Goal: Find specific page/section: Find specific page/section

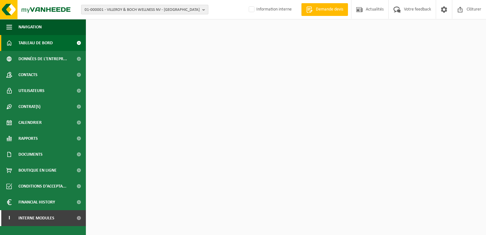
click at [113, 8] on span "01-000001 - VILLEROY & BOCH WELLNESS NV - [GEOGRAPHIC_DATA]" at bounding box center [142, 10] width 115 height 10
paste input "10-980652"
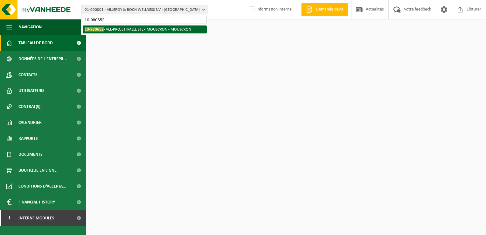
type input "10-980652"
click at [138, 30] on li "10-980652 - VEL-PROJET IPALLE STEP MOUSCRON - MOUSCRON" at bounding box center [145, 29] width 124 height 8
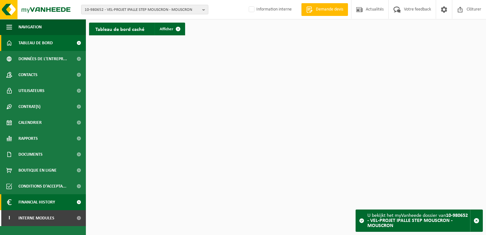
click at [43, 204] on span "Financial History" at bounding box center [36, 202] width 37 height 16
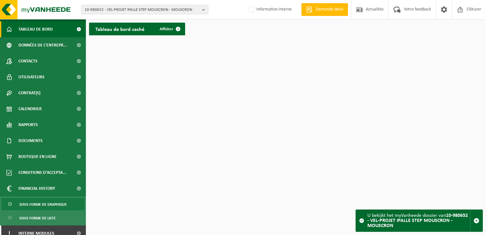
scroll to position [20, 0]
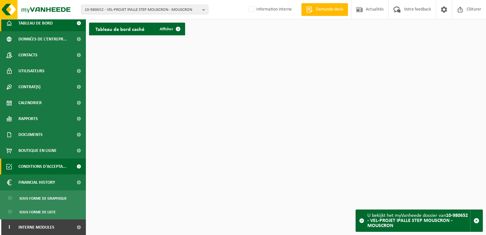
click at [75, 182] on span at bounding box center [79, 182] width 14 height 16
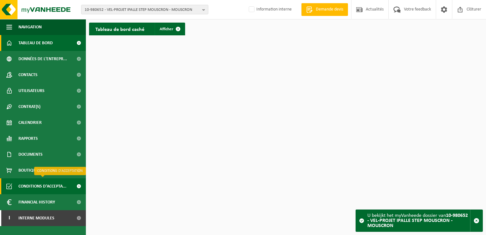
scroll to position [0, 0]
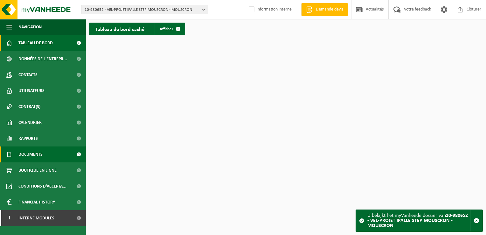
click at [53, 155] on link "Documents" at bounding box center [43, 154] width 86 height 16
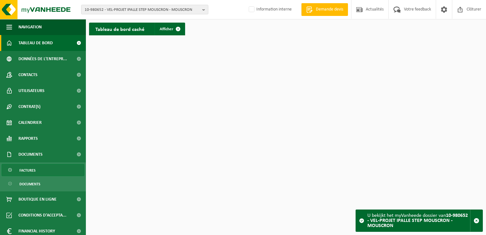
click at [32, 170] on span "Factures" at bounding box center [27, 170] width 16 height 12
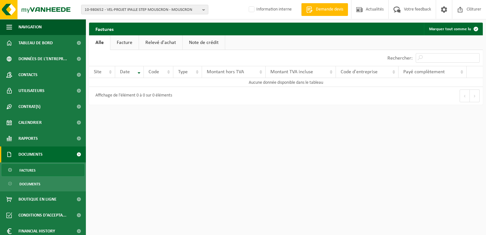
click at [126, 41] on link "Facture" at bounding box center [124, 42] width 28 height 15
click at [152, 41] on link "Relevé d'achat" at bounding box center [160, 42] width 43 height 15
click at [200, 41] on link "Note de crédit" at bounding box center [205, 42] width 42 height 15
click at [47, 42] on span "Tableau de bord" at bounding box center [35, 43] width 34 height 16
